Goal: Information Seeking & Learning: Find specific fact

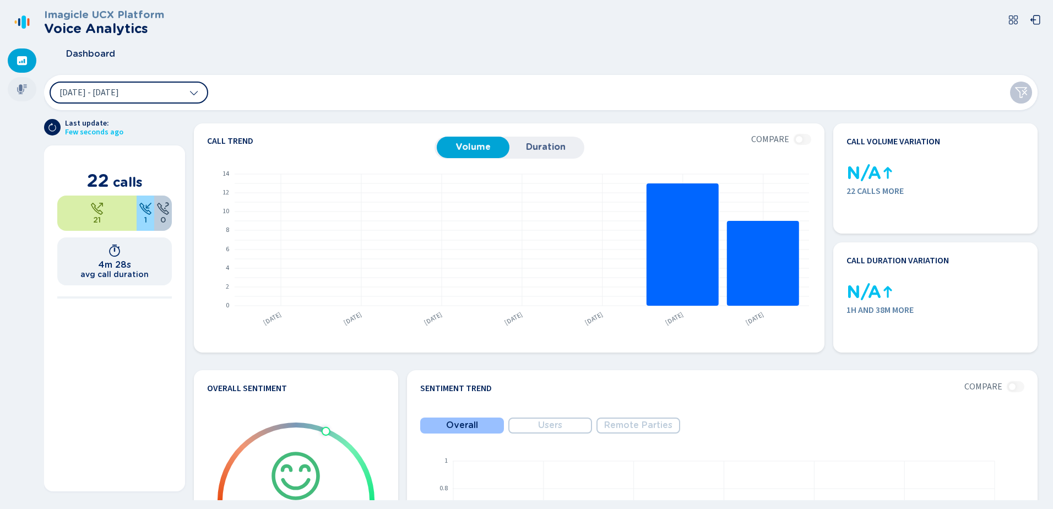
click at [21, 89] on icon at bounding box center [22, 89] width 10 height 10
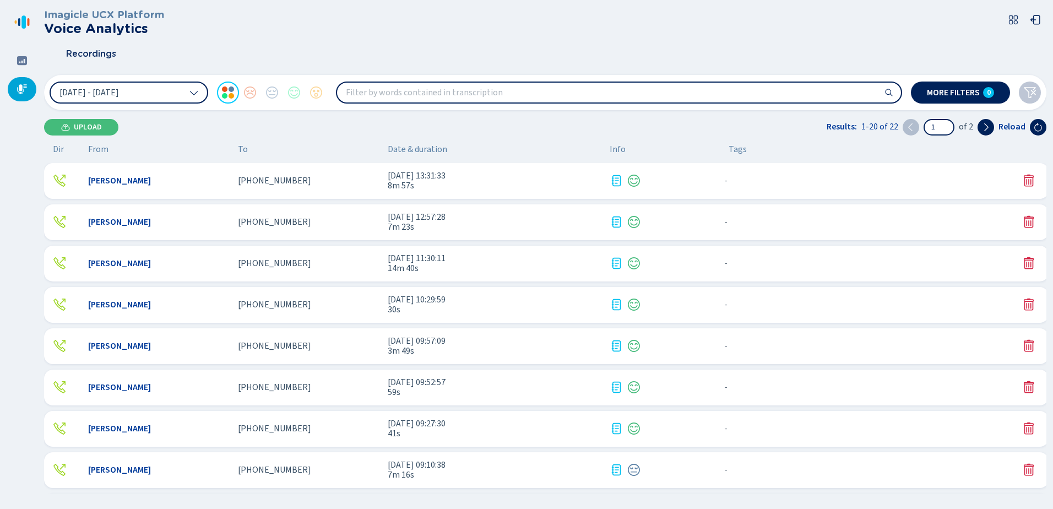
click at [198, 179] on div "[PERSON_NAME]" at bounding box center [158, 181] width 141 height 10
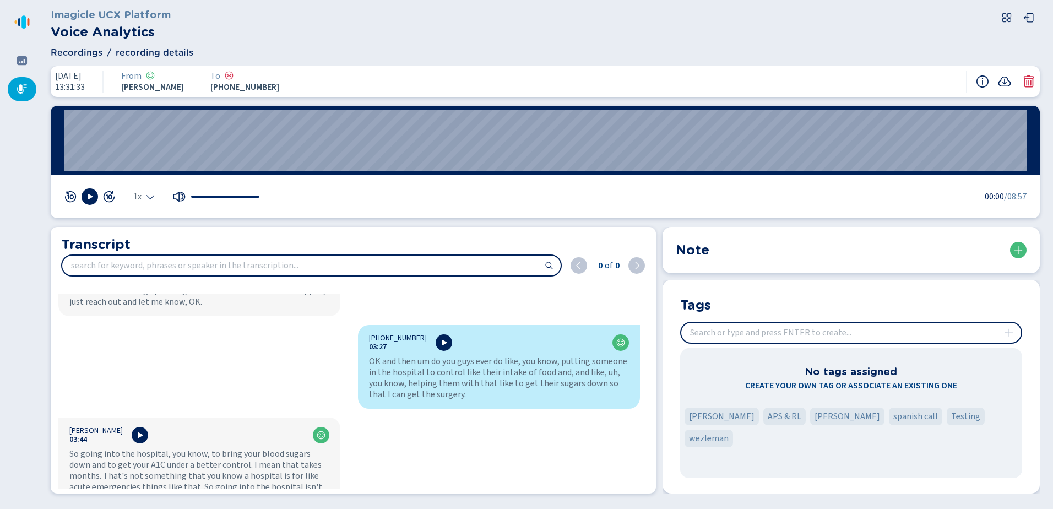
scroll to position [1763, 0]
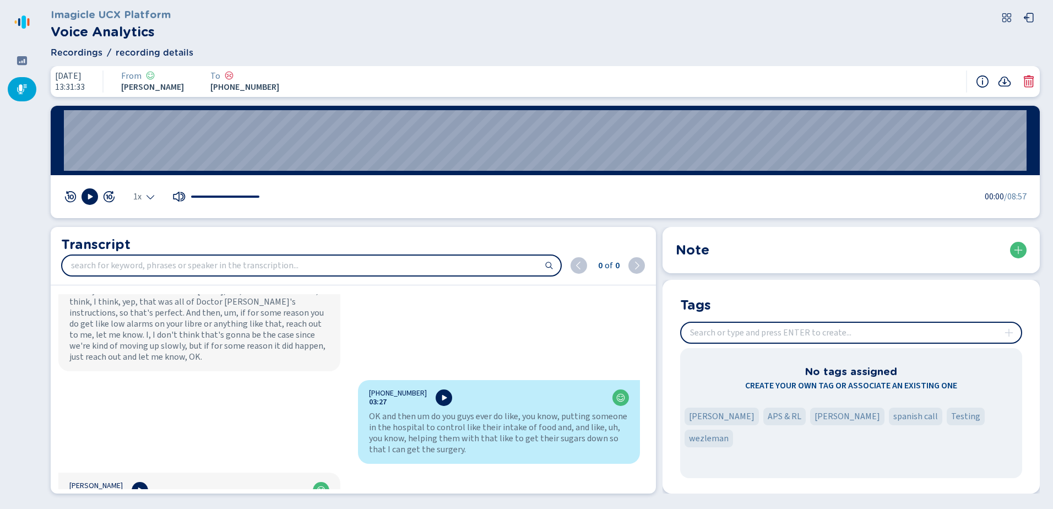
click at [220, 266] on input "search" at bounding box center [311, 266] width 499 height 20
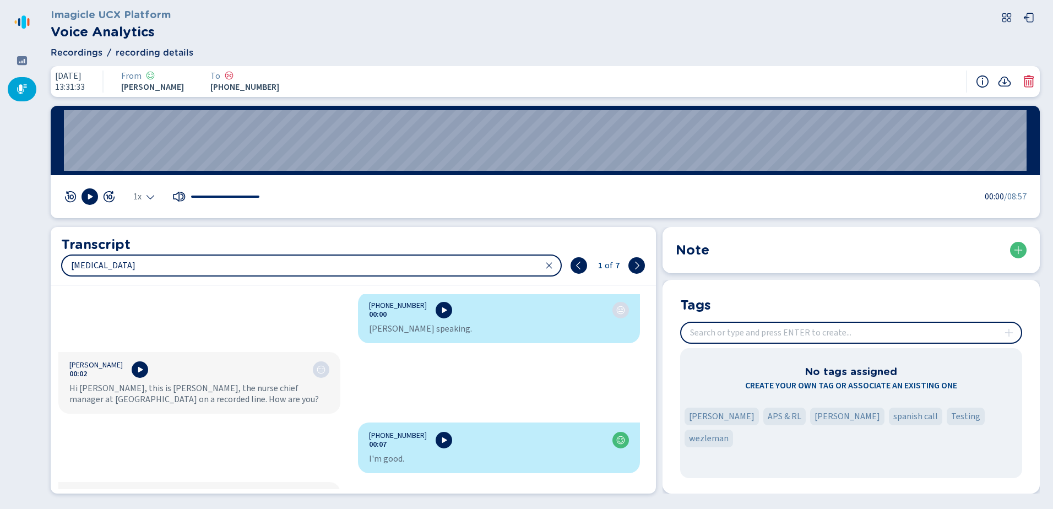
scroll to position [0, 0]
type input "[MEDICAL_DATA]"
click at [1005, 83] on icon at bounding box center [1005, 82] width 13 height 10
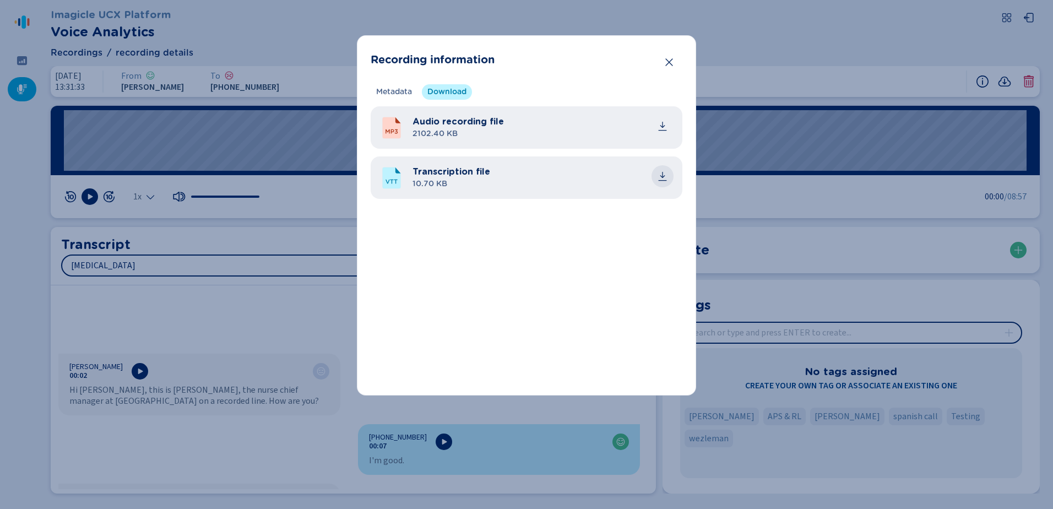
click at [665, 178] on icon "common.download" at bounding box center [662, 176] width 11 height 11
click at [670, 63] on icon "Close" at bounding box center [668, 62] width 7 height 8
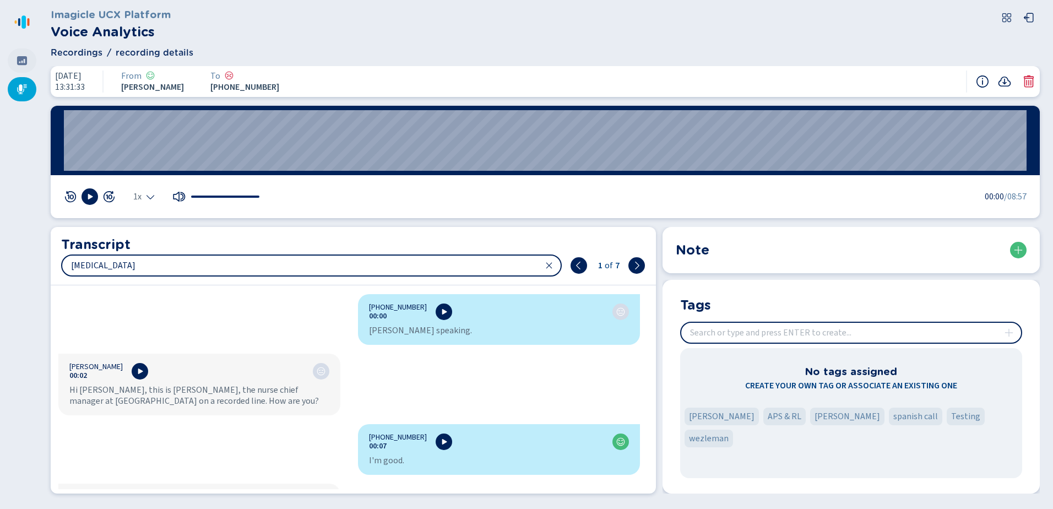
click at [28, 58] on div at bounding box center [22, 60] width 29 height 24
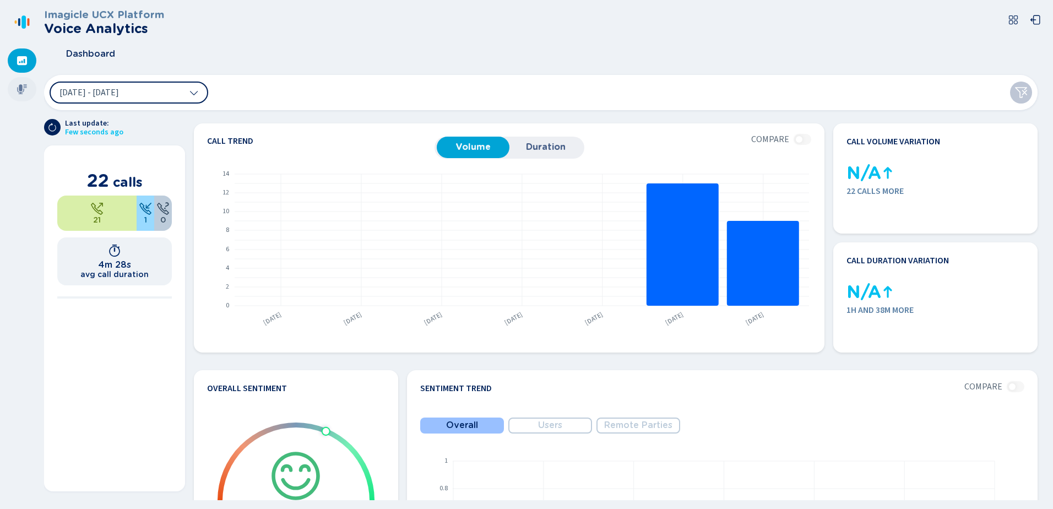
click at [20, 94] on icon at bounding box center [22, 89] width 11 height 11
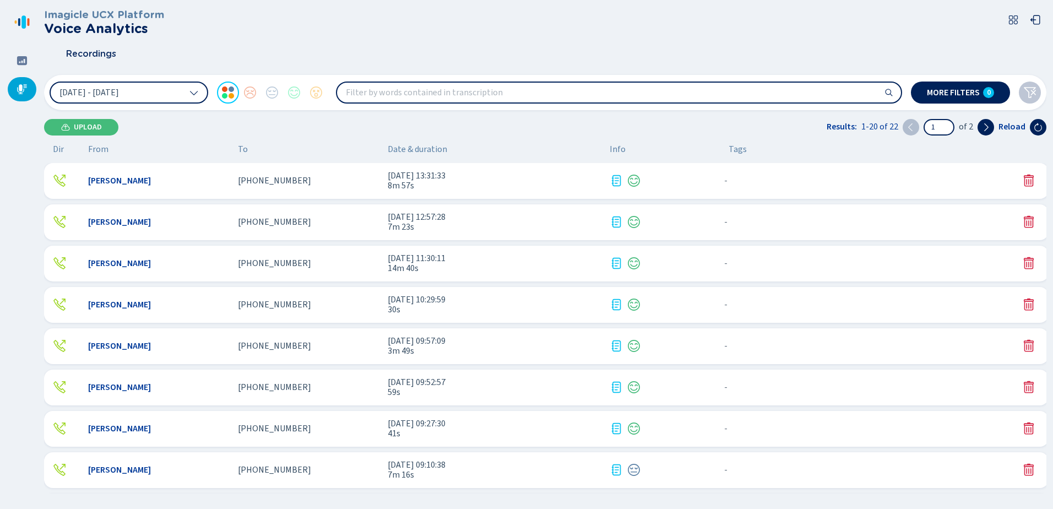
click at [729, 175] on div "- {{hiddenTagsCount}} more" at bounding box center [726, 181] width 12 height 14
click at [707, 179] on div at bounding box center [660, 180] width 101 height 13
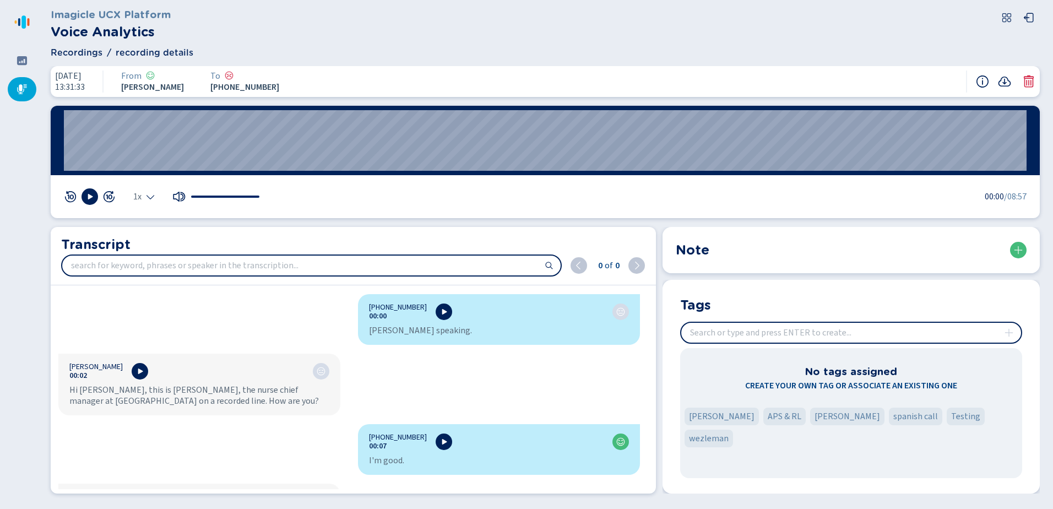
click at [792, 332] on input "insert" at bounding box center [851, 333] width 340 height 20
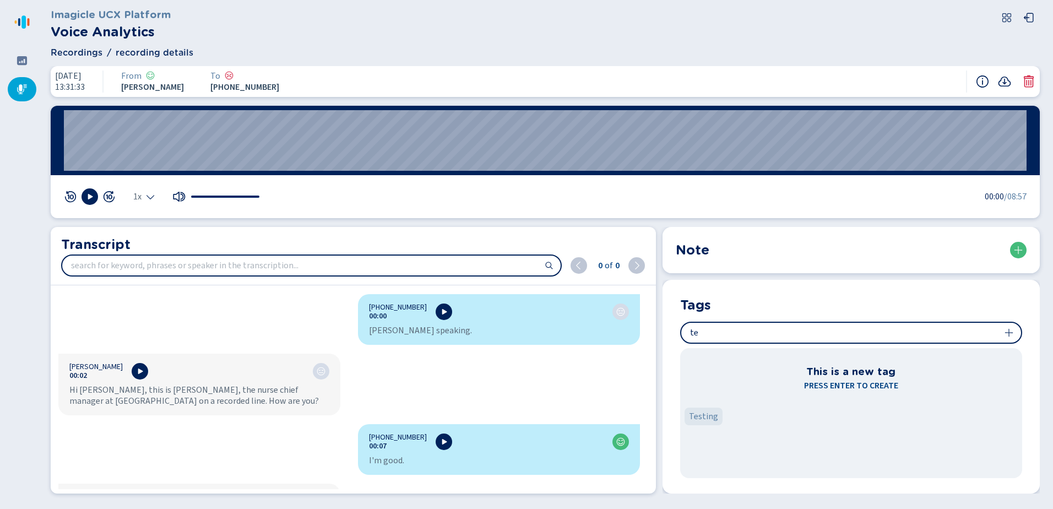
type input "t"
type input "[MEDICAL_DATA] call"
click at [1010, 334] on icon at bounding box center [1009, 332] width 9 height 9
click at [22, 89] on icon at bounding box center [22, 89] width 10 height 10
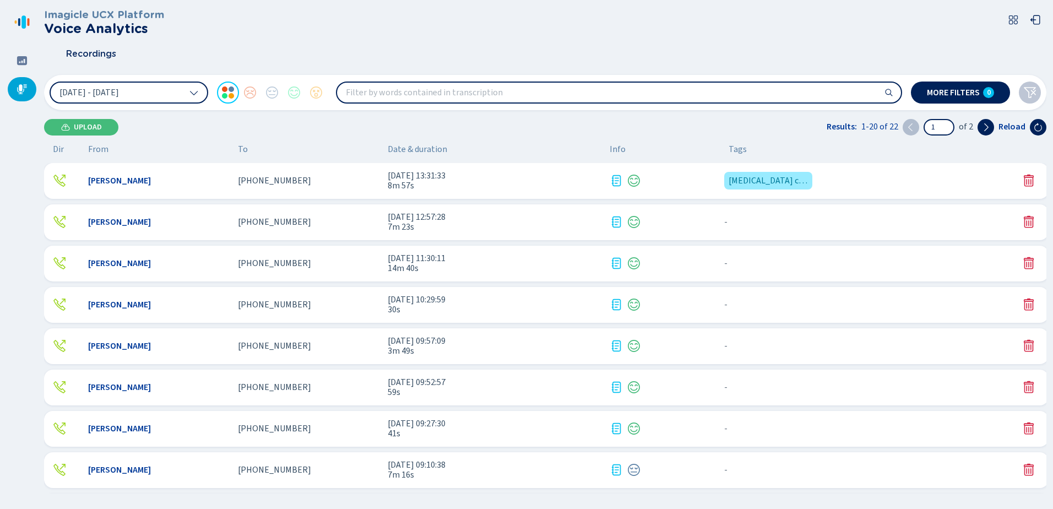
click at [559, 92] on input "search" at bounding box center [619, 93] width 564 height 20
type input "[MEDICAL_DATA]"
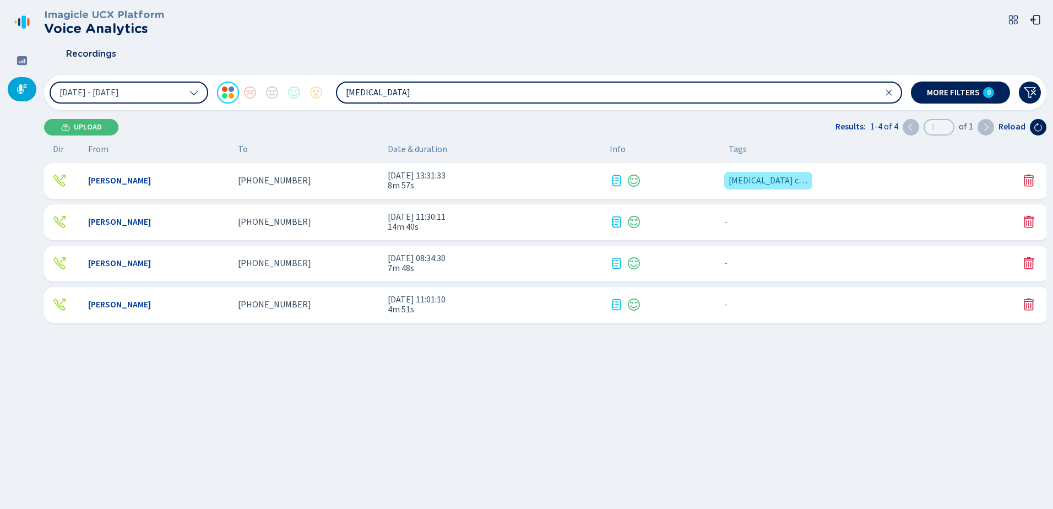
drag, startPoint x: 410, startPoint y: 91, endPoint x: 329, endPoint y: 101, distance: 81.6
click at [329, 101] on div "[DATE] - [DATE] [MEDICAL_DATA]" at bounding box center [476, 93] width 853 height 22
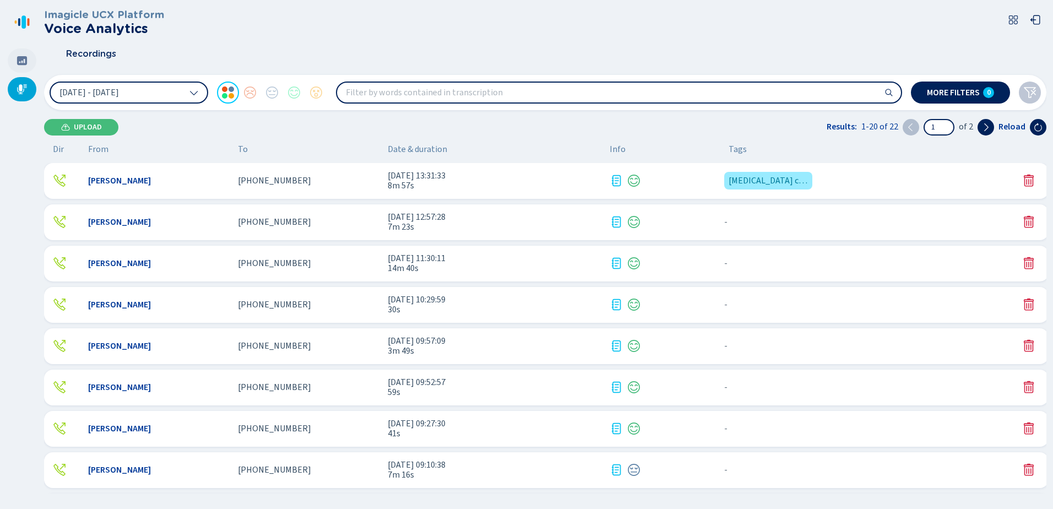
click at [24, 58] on icon at bounding box center [22, 60] width 10 height 9
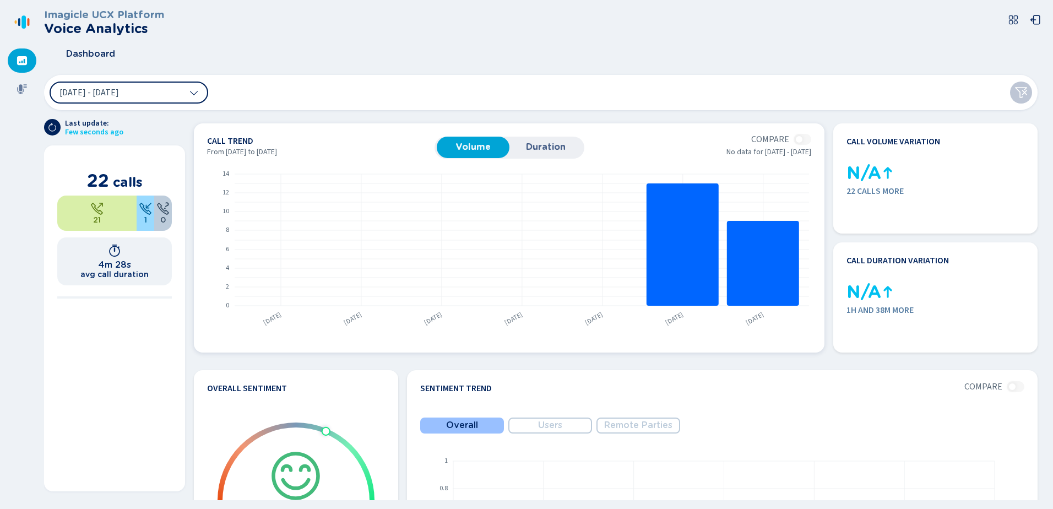
click at [552, 144] on span "Duration" at bounding box center [546, 147] width 62 height 10
